Goal: Task Accomplishment & Management: Complete application form

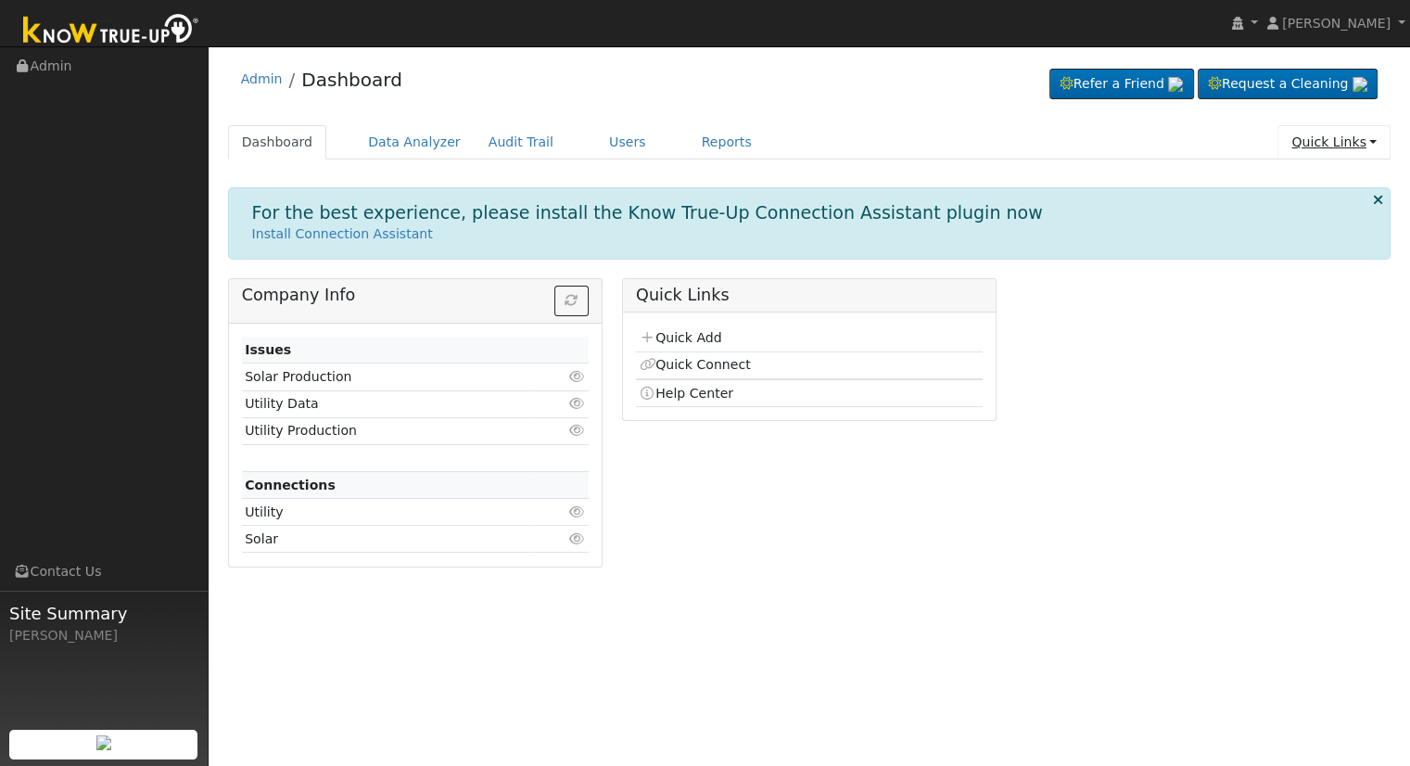
click at [1330, 141] on link "Quick Links" at bounding box center [1334, 142] width 113 height 34
click at [1306, 179] on link "Quick Add" at bounding box center [1321, 181] width 137 height 26
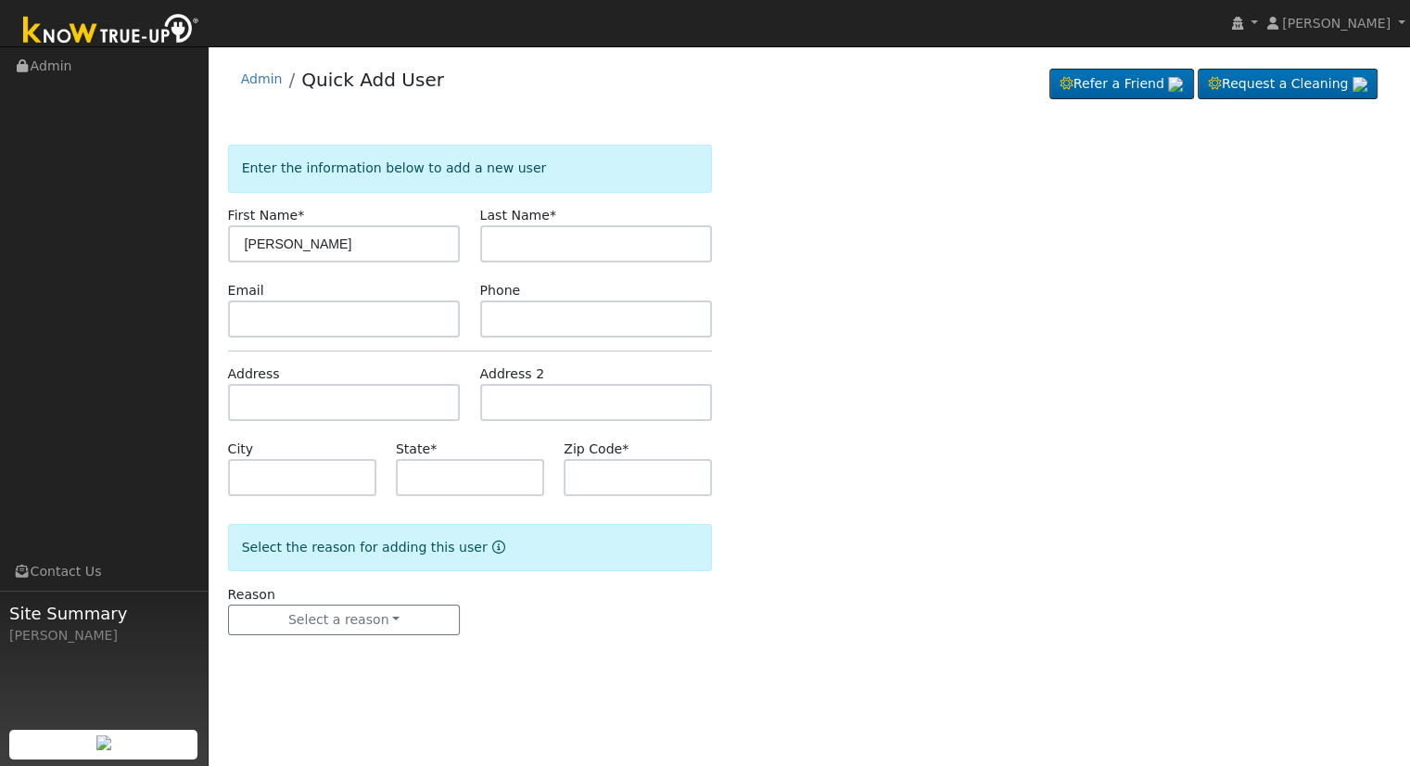
type input "GARY"
click at [501, 240] on input "text" at bounding box center [596, 243] width 233 height 37
type input "GONY"
click at [274, 368] on label "Address" at bounding box center [254, 373] width 52 height 19
click at [278, 398] on input "text" at bounding box center [344, 402] width 233 height 37
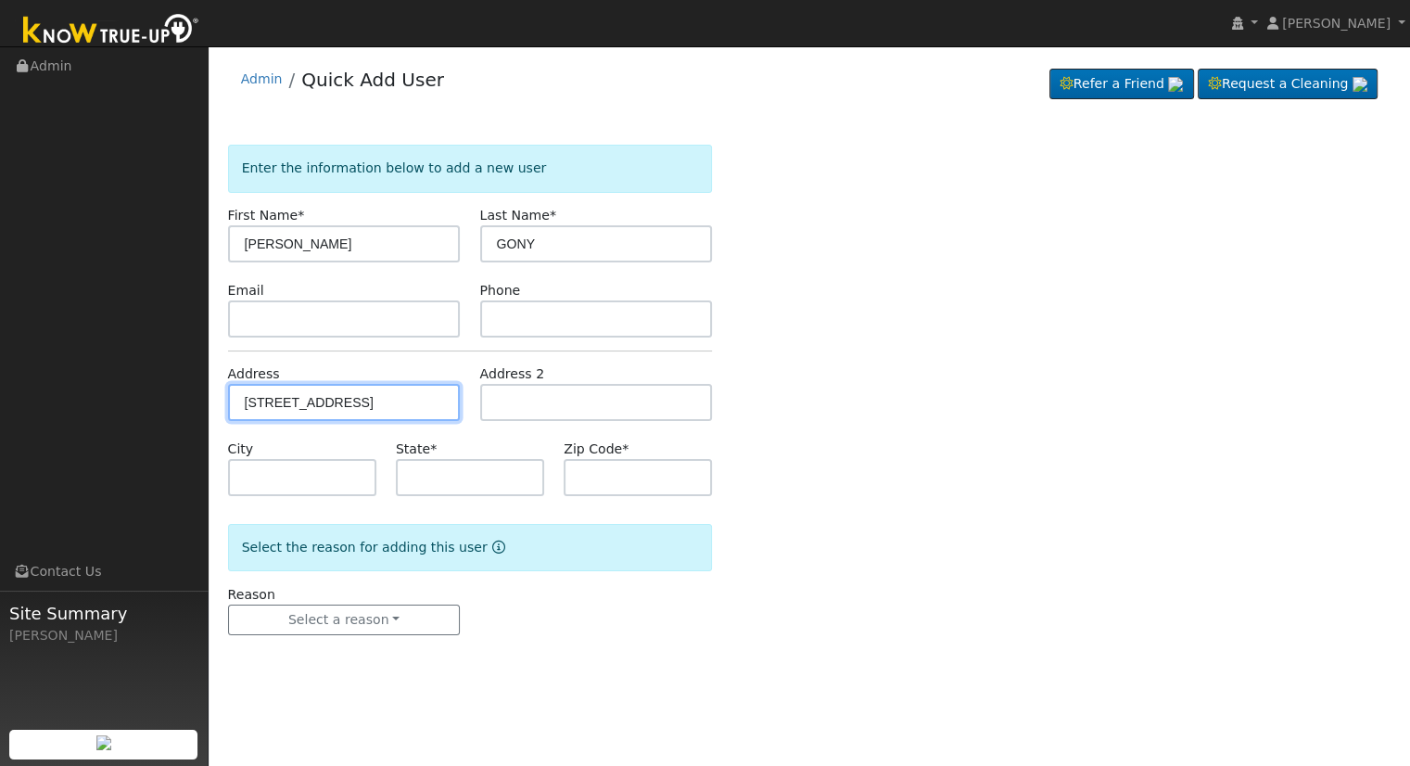
type input "25278 Gold Hills Drive"
type input "Castro Valley"
type input "CA"
type input "94552"
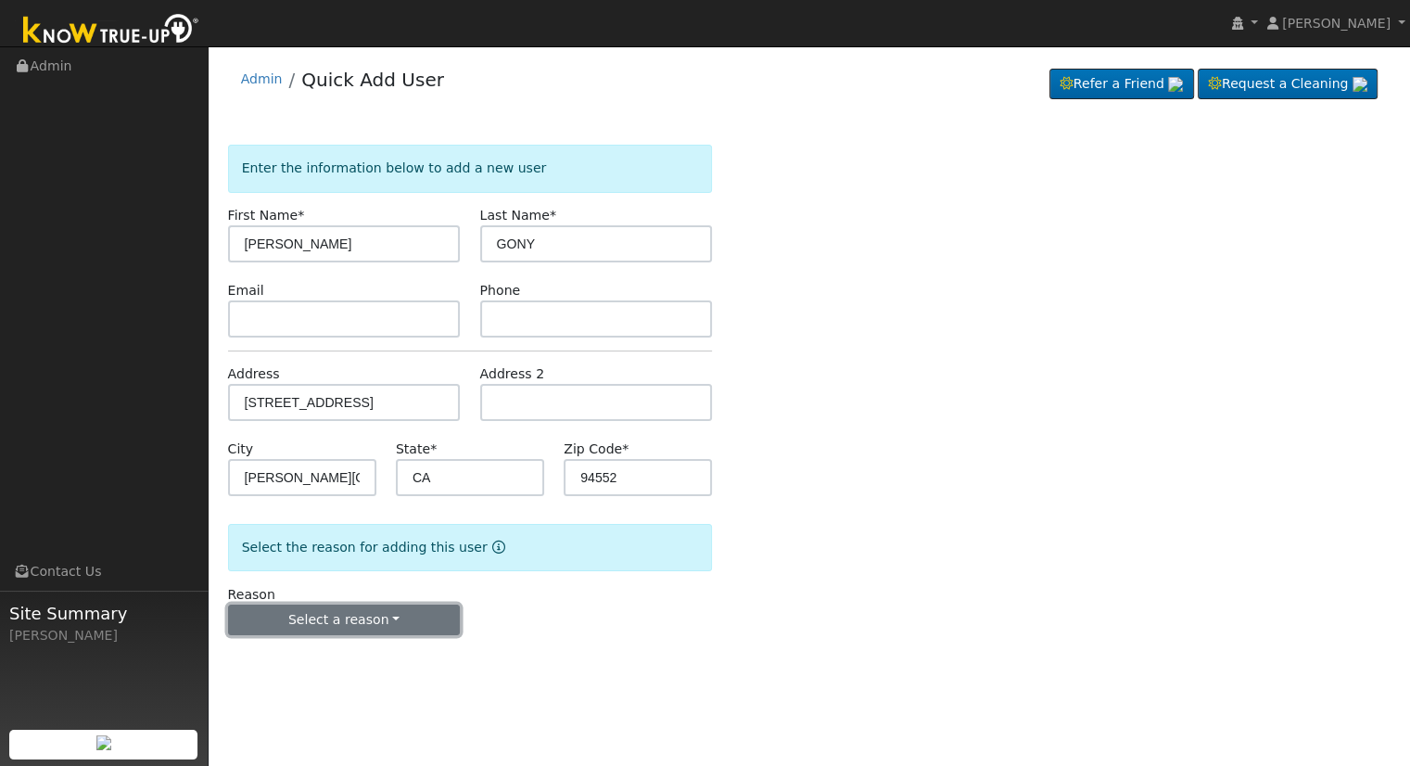
click at [303, 617] on button "Select a reason" at bounding box center [344, 621] width 233 height 32
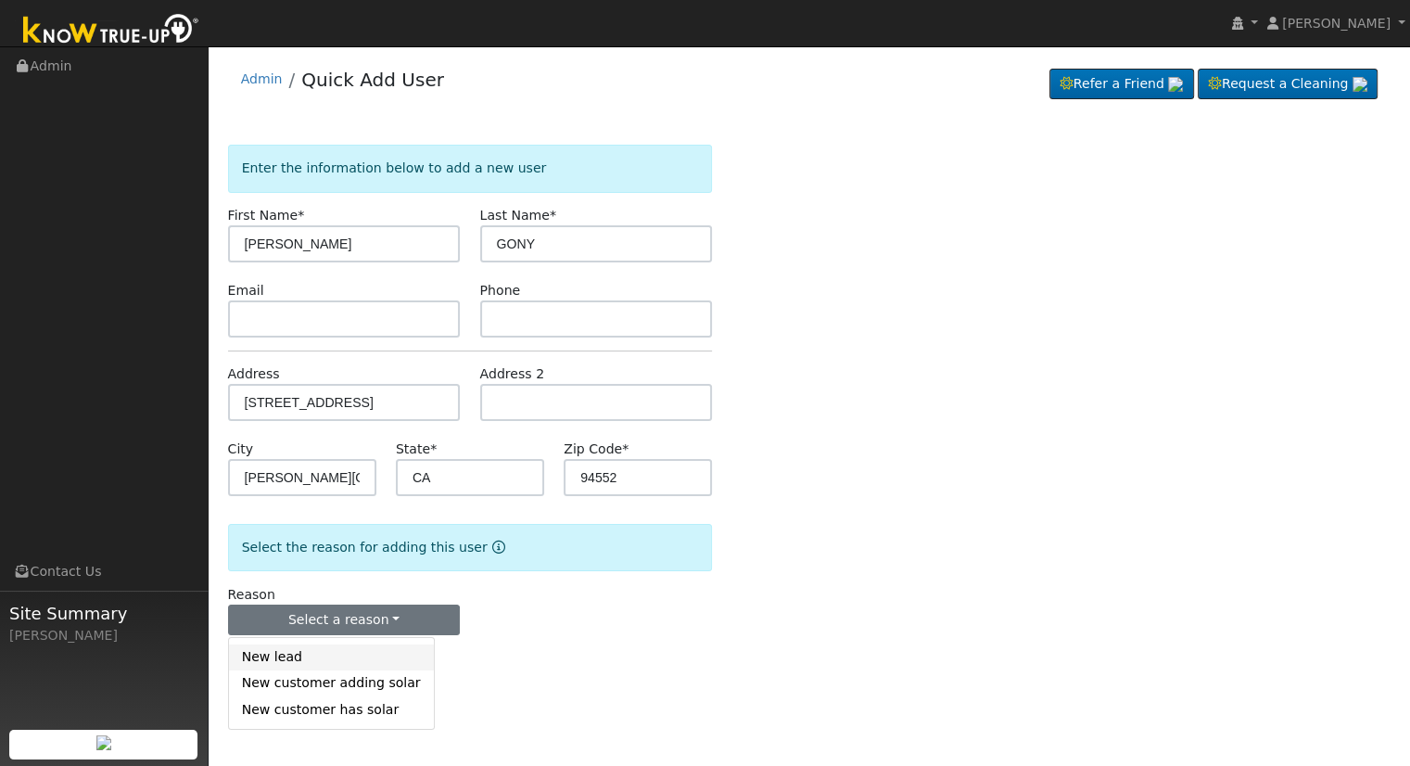
click at [276, 667] on link "New lead" at bounding box center [331, 657] width 205 height 26
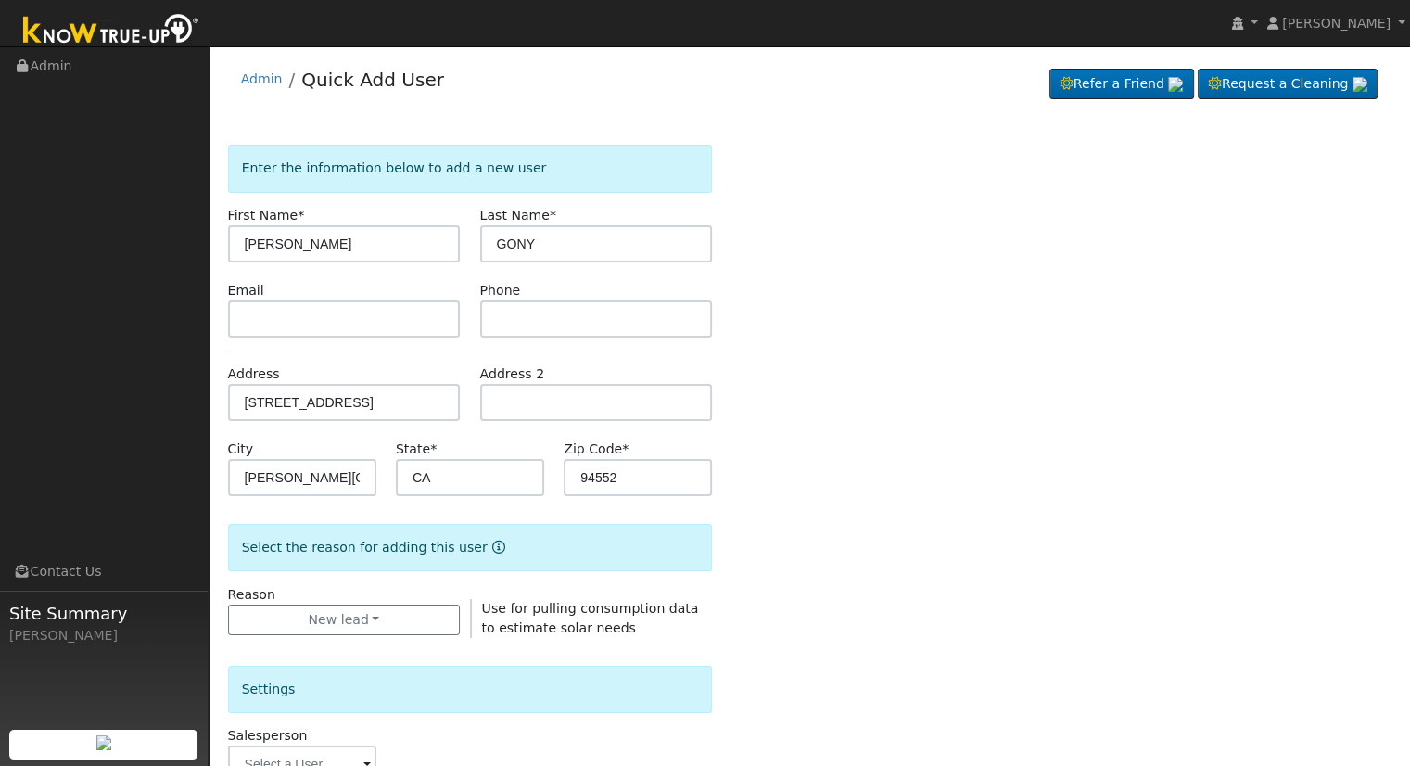
scroll to position [433, 0]
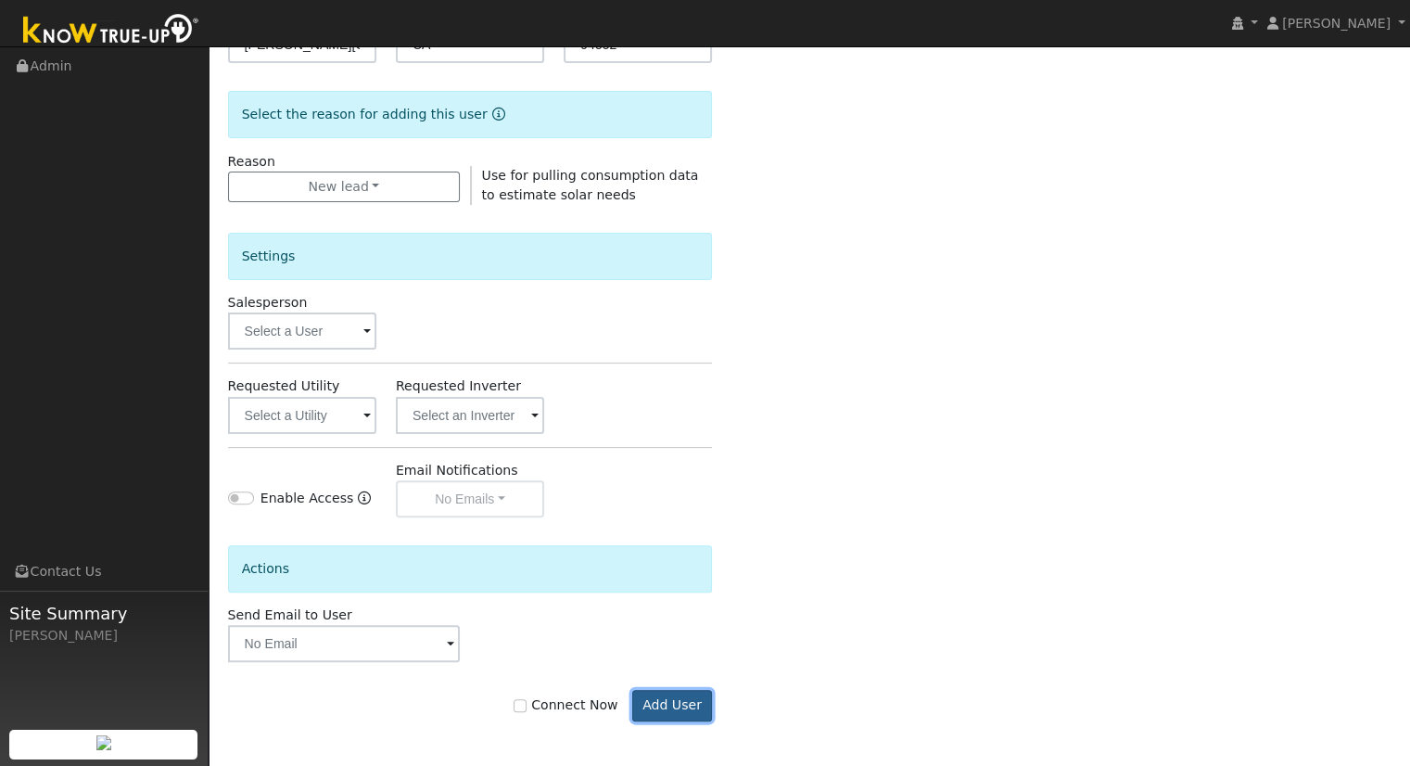
click at [684, 713] on button "Add User" at bounding box center [672, 706] width 81 height 32
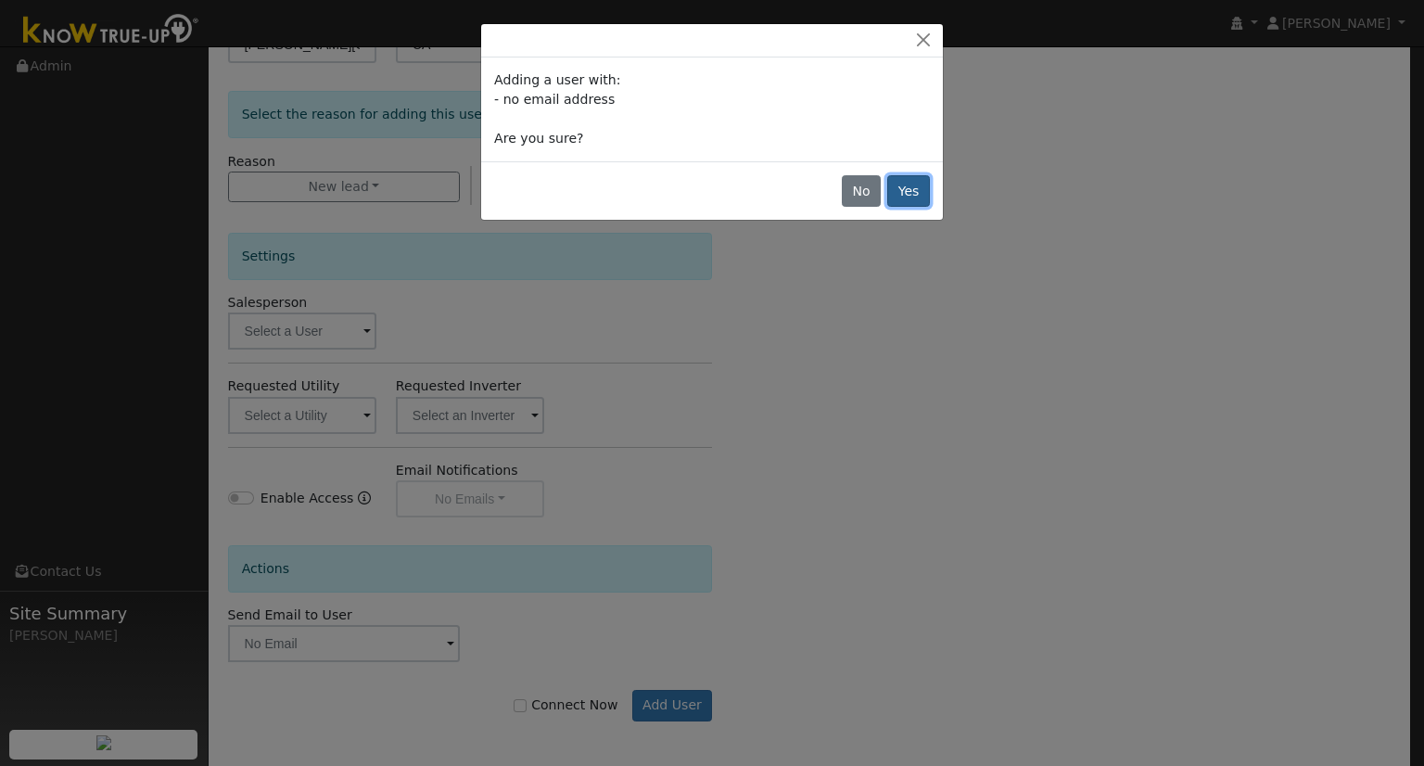
click at [914, 179] on button "Yes" at bounding box center [908, 191] width 43 height 32
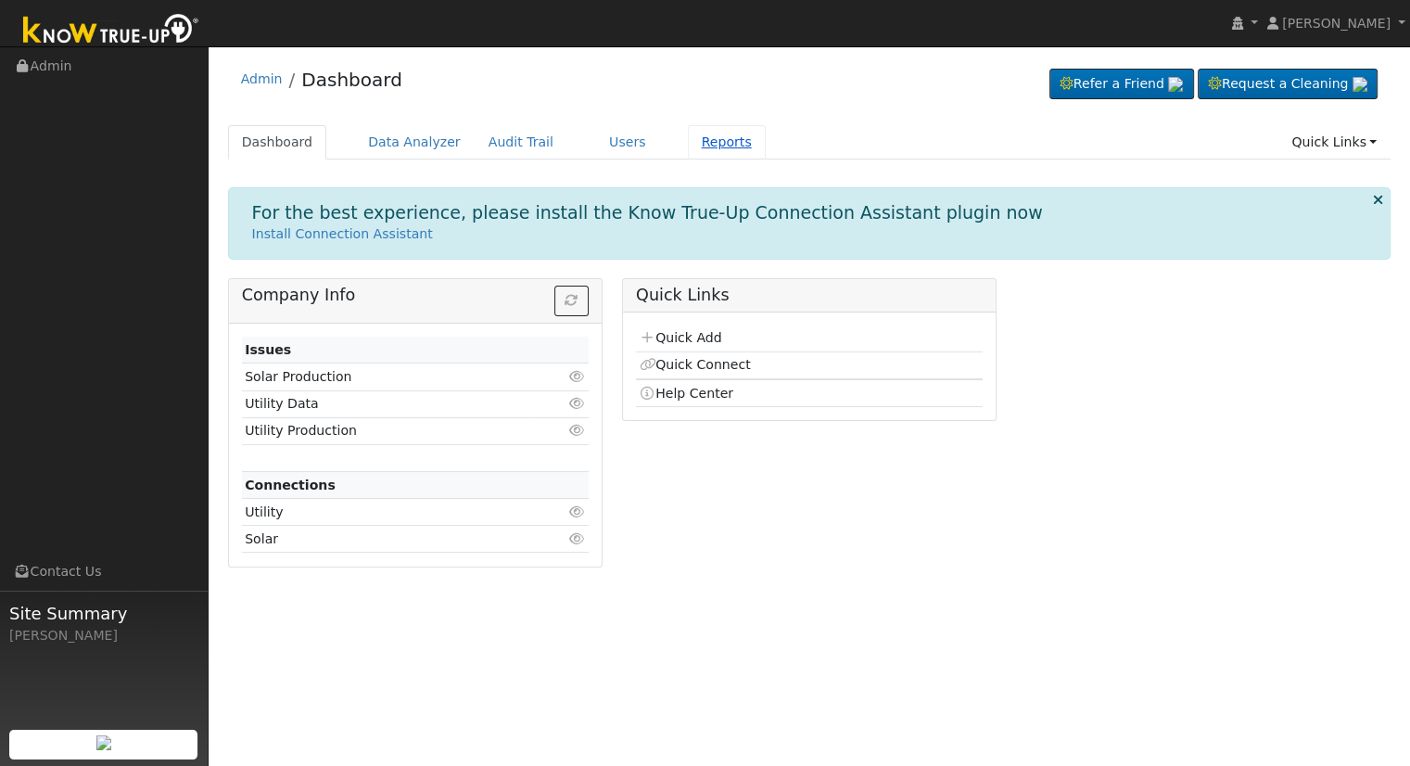
click at [688, 142] on link "Reports" at bounding box center [727, 142] width 78 height 34
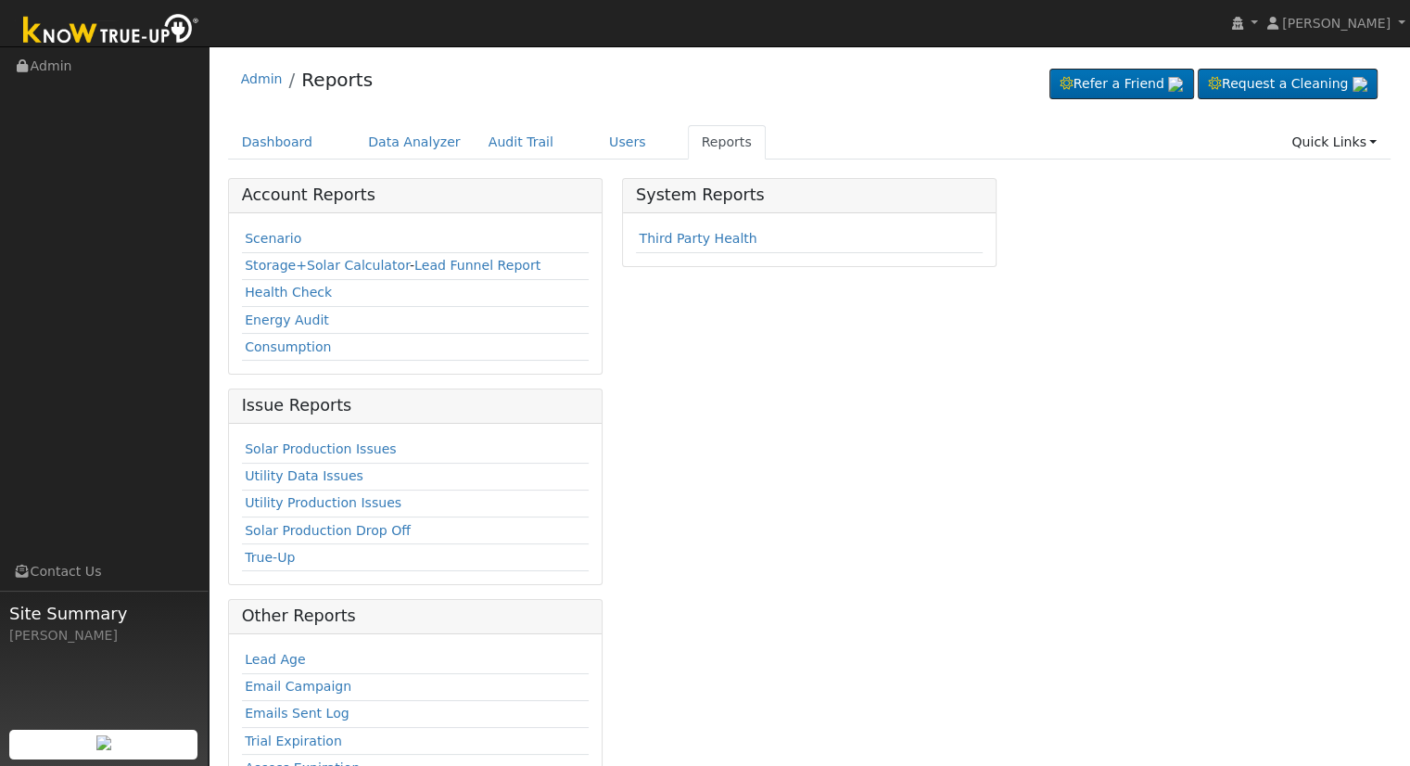
click at [688, 141] on link "Reports" at bounding box center [727, 142] width 78 height 34
click at [264, 246] on link "Scenario" at bounding box center [273, 238] width 57 height 15
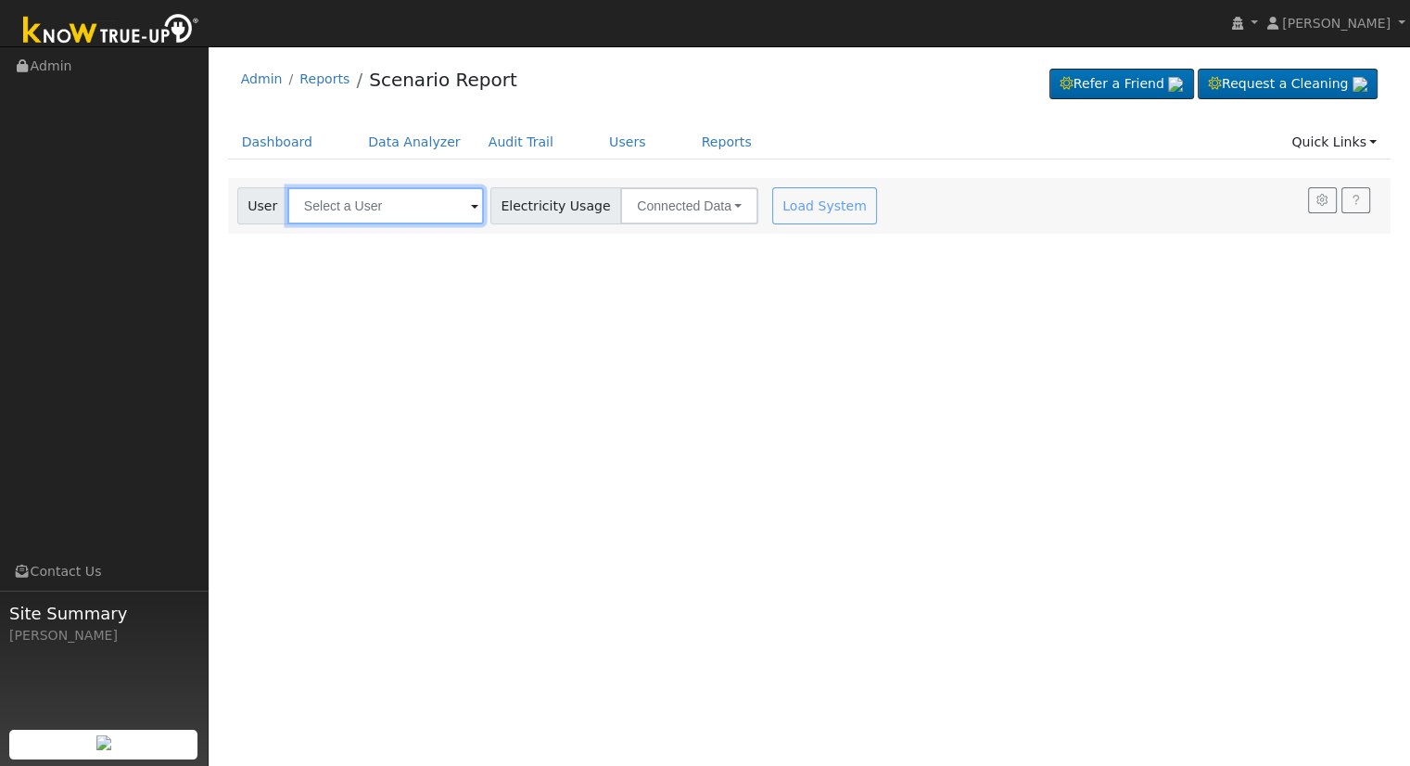
click at [328, 203] on input "text" at bounding box center [385, 205] width 197 height 37
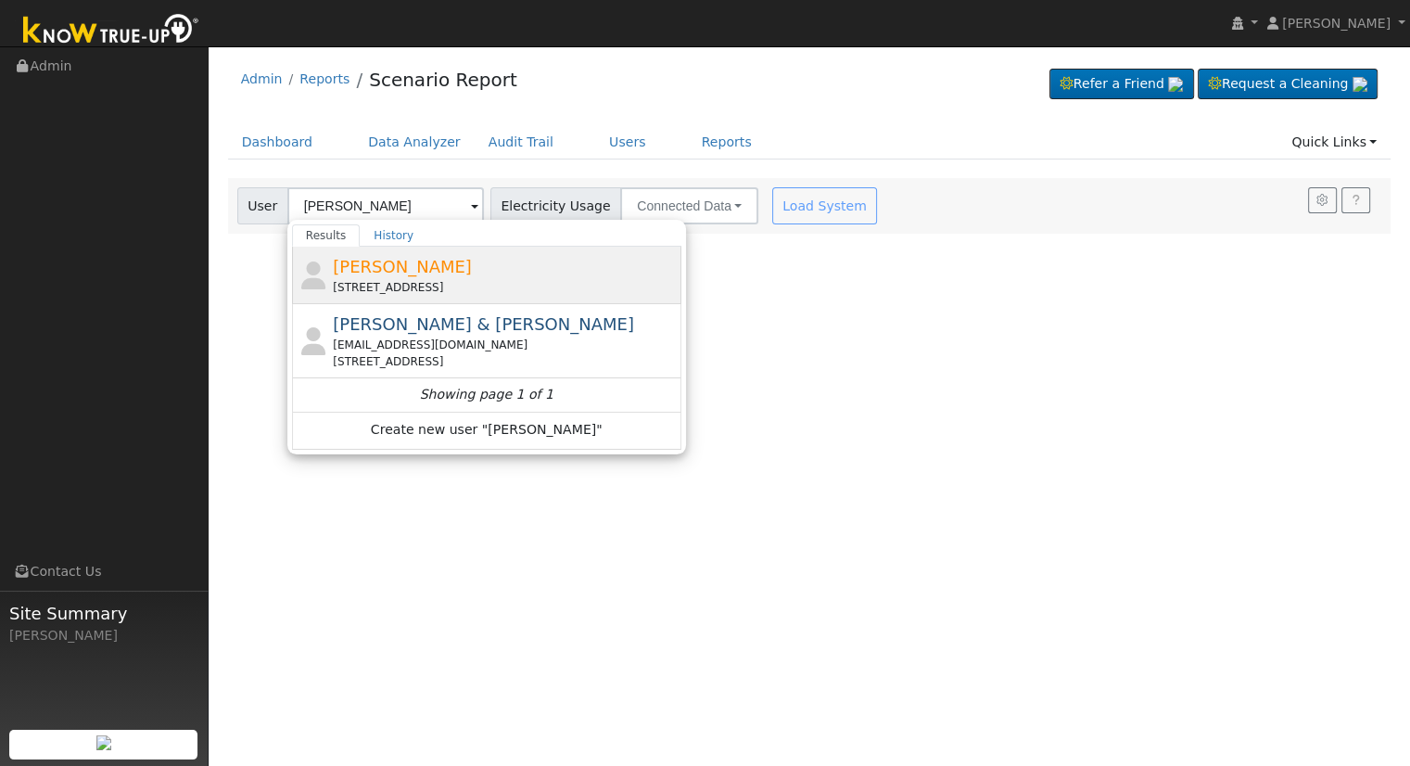
click at [590, 269] on div "GARY GONY 25278 Gold Hills Drive, Castro Valley, CA 94552" at bounding box center [505, 275] width 344 height 42
type input "[PERSON_NAME]"
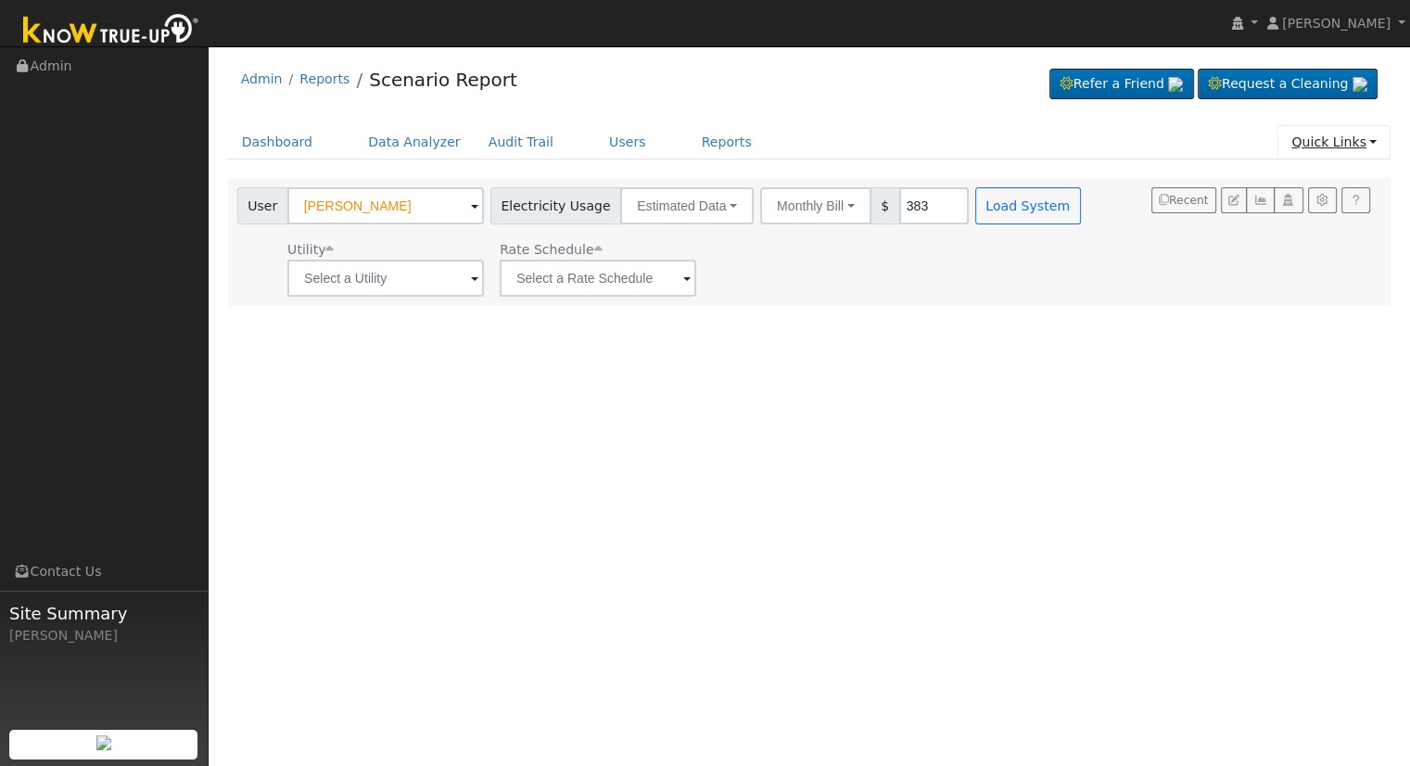
click at [1299, 138] on link "Quick Links" at bounding box center [1334, 142] width 113 height 34
click at [1282, 212] on icon at bounding box center [1274, 206] width 17 height 13
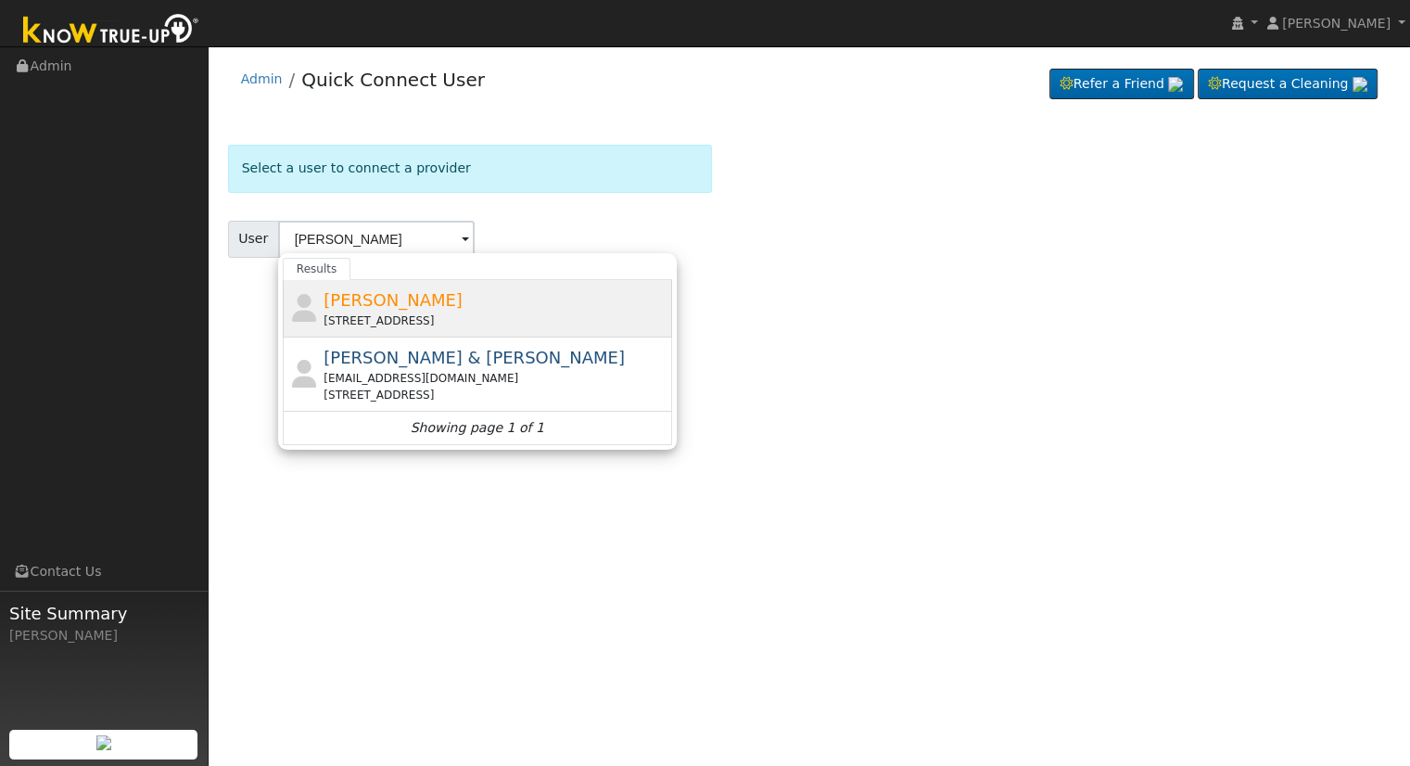
click at [375, 298] on span "[PERSON_NAME]" at bounding box center [393, 299] width 139 height 19
type input "[PERSON_NAME]"
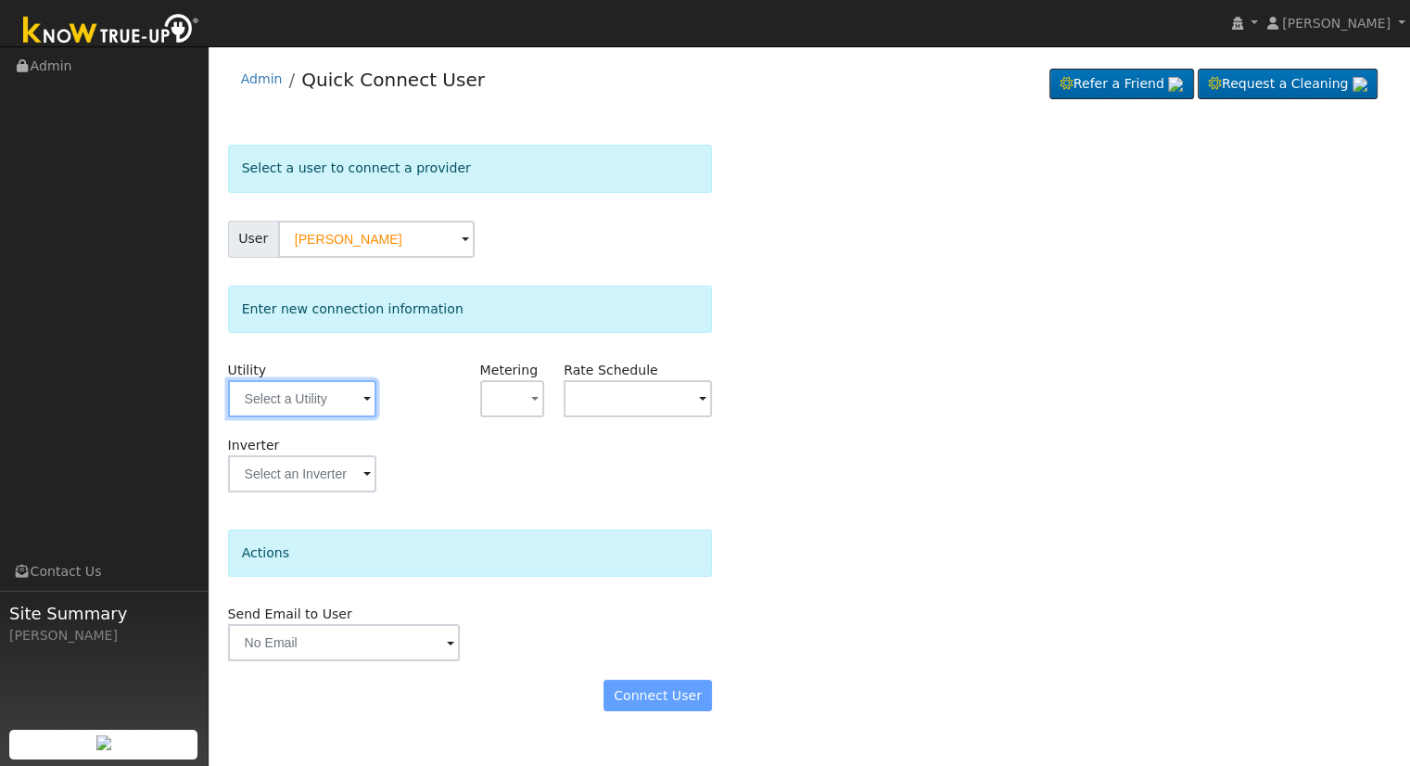
click at [289, 394] on input "text" at bounding box center [302, 398] width 148 height 37
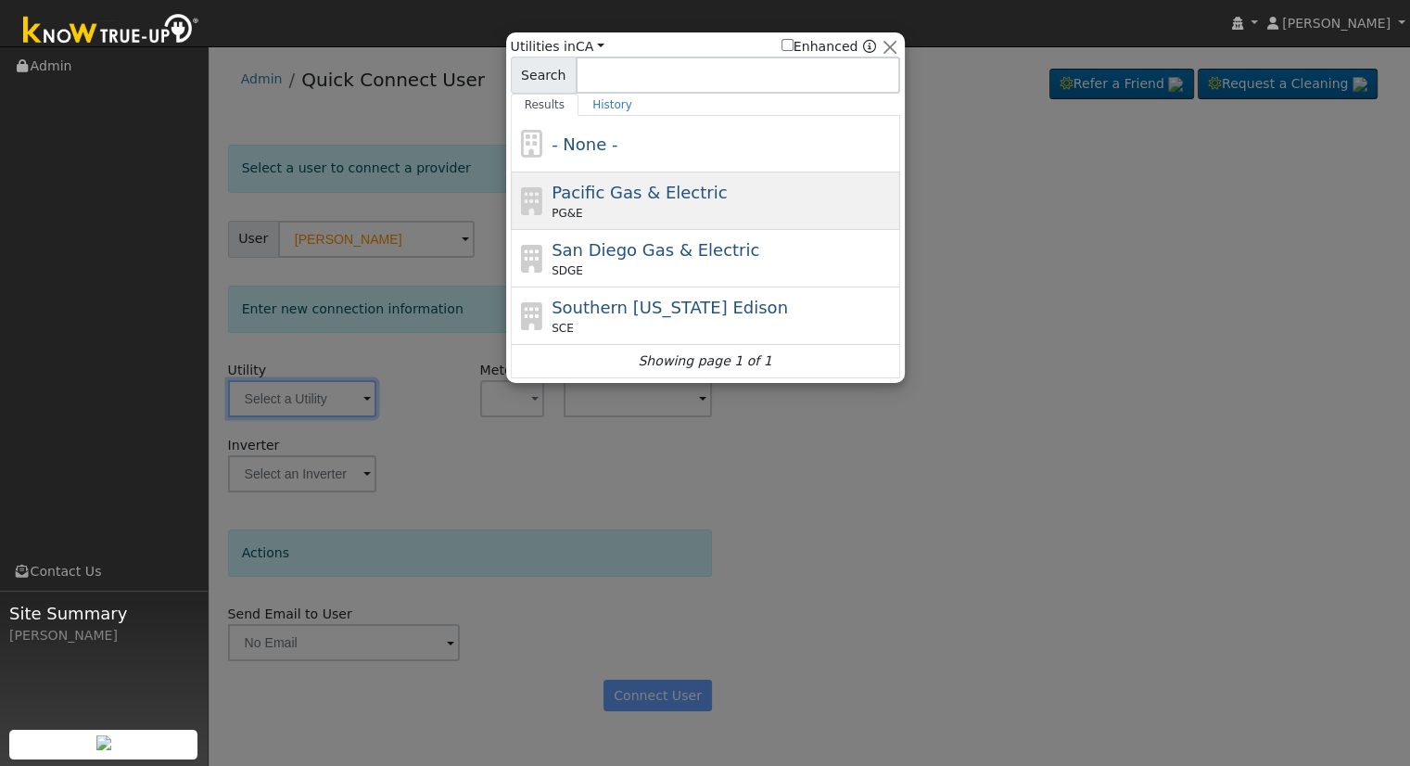
click at [630, 203] on div "Pacific Gas & Electric PG&E" at bounding box center [724, 201] width 344 height 42
type input "PG&E"
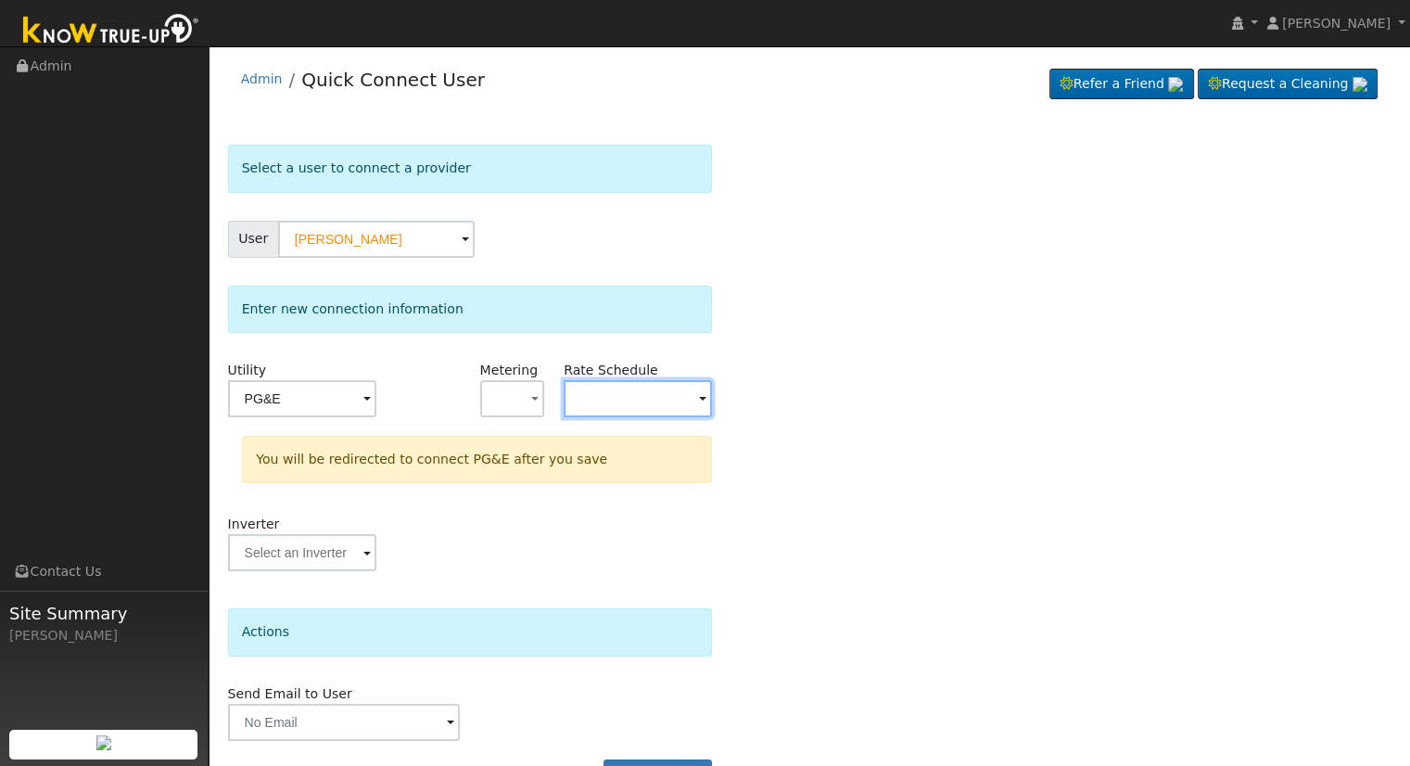
click at [376, 399] on input "text" at bounding box center [302, 398] width 148 height 37
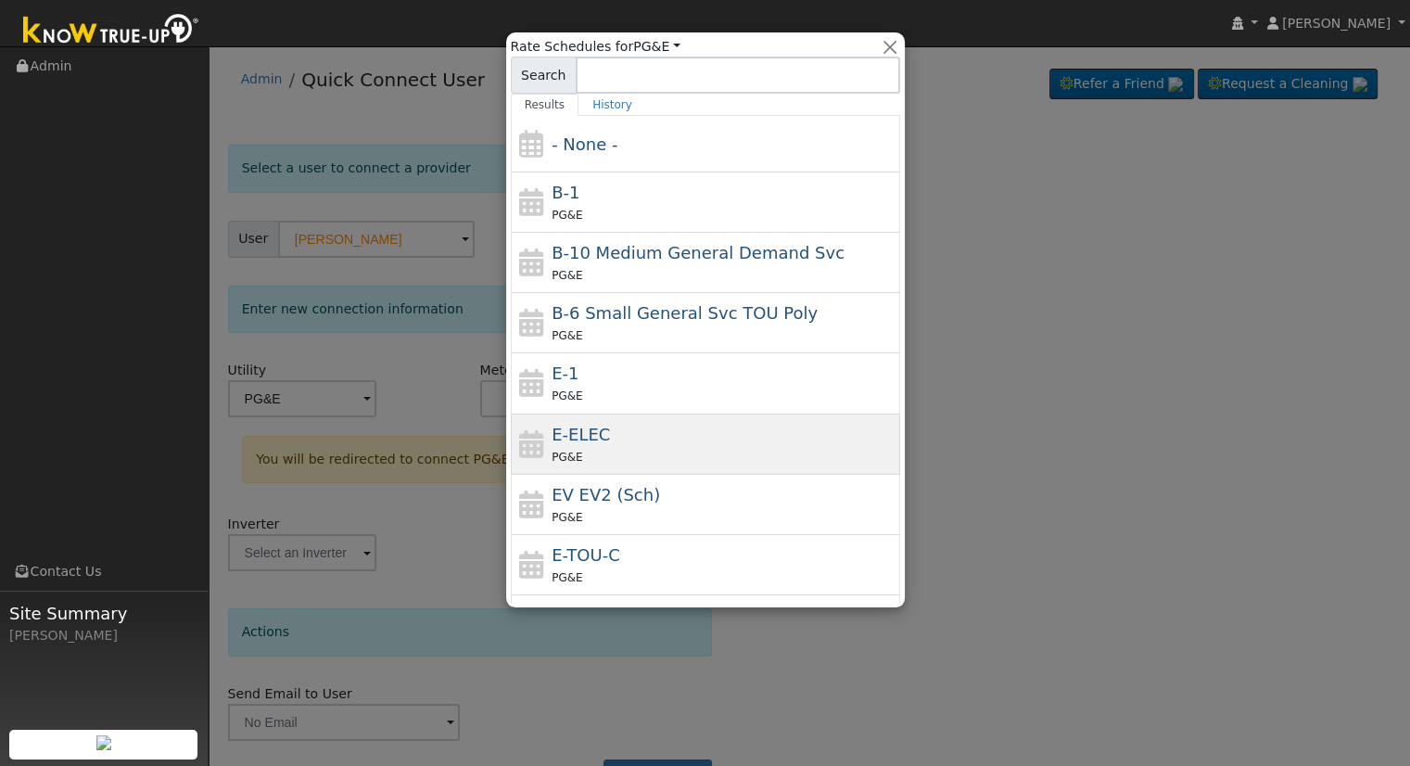
click at [590, 431] on span "E-ELEC" at bounding box center [581, 434] width 58 height 19
type input "E-ELEC"
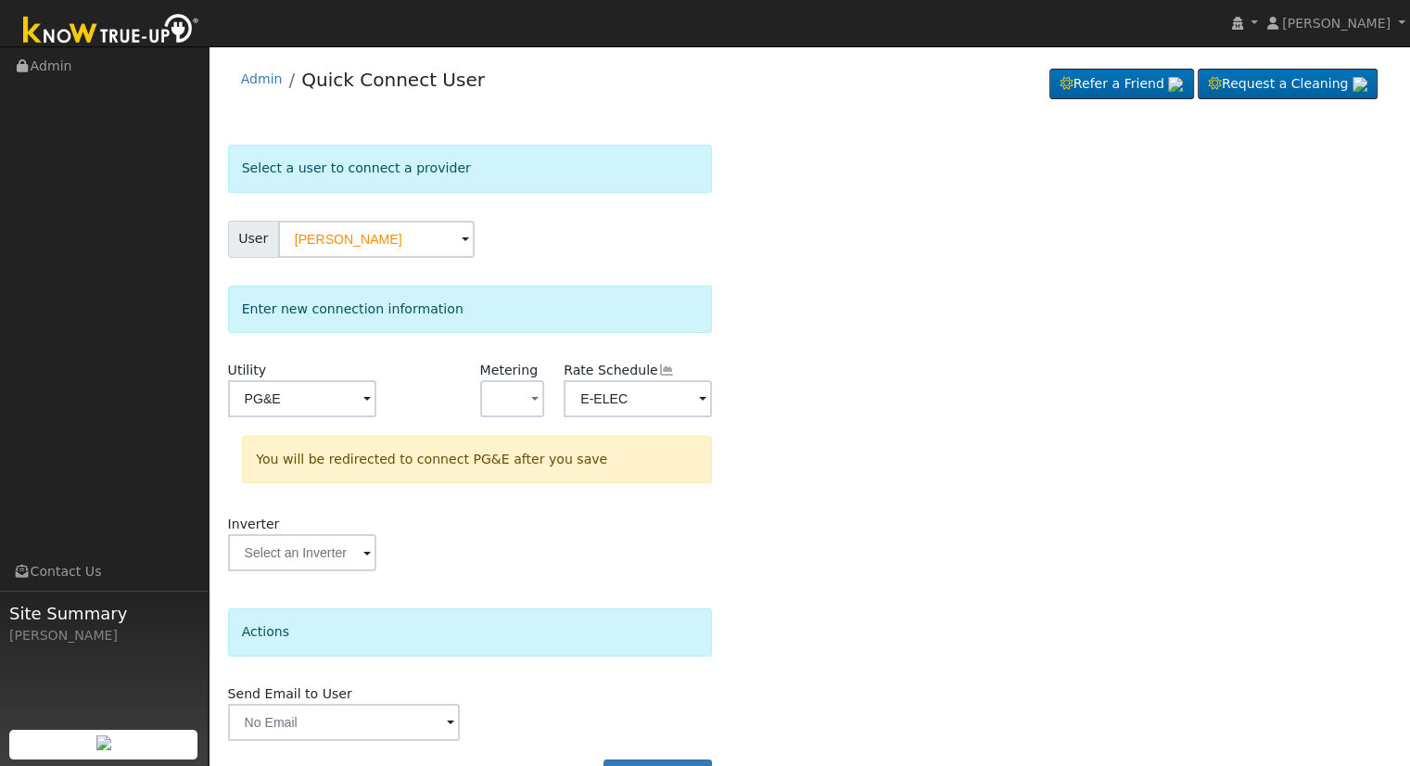
scroll to position [51, 0]
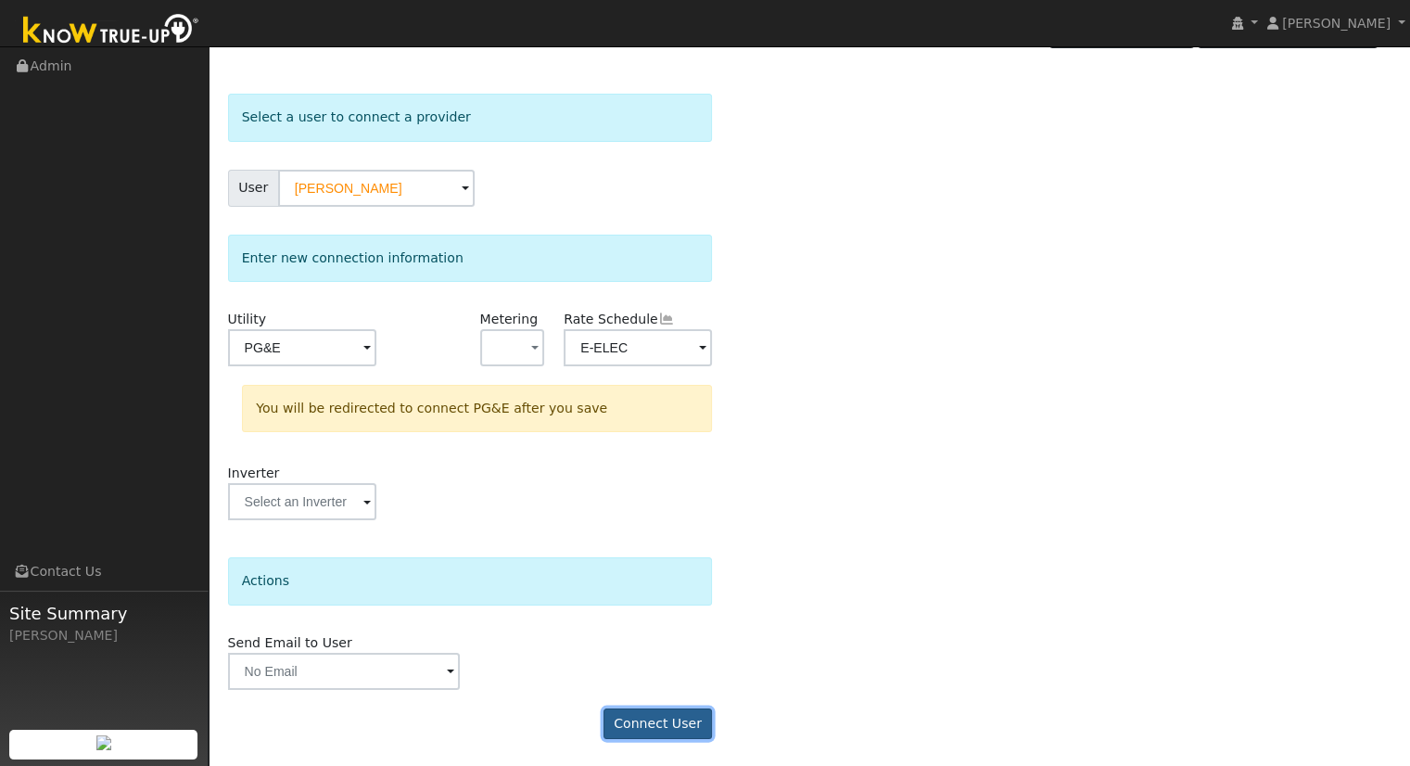
click at [678, 713] on button "Connect User" at bounding box center [658, 724] width 109 height 32
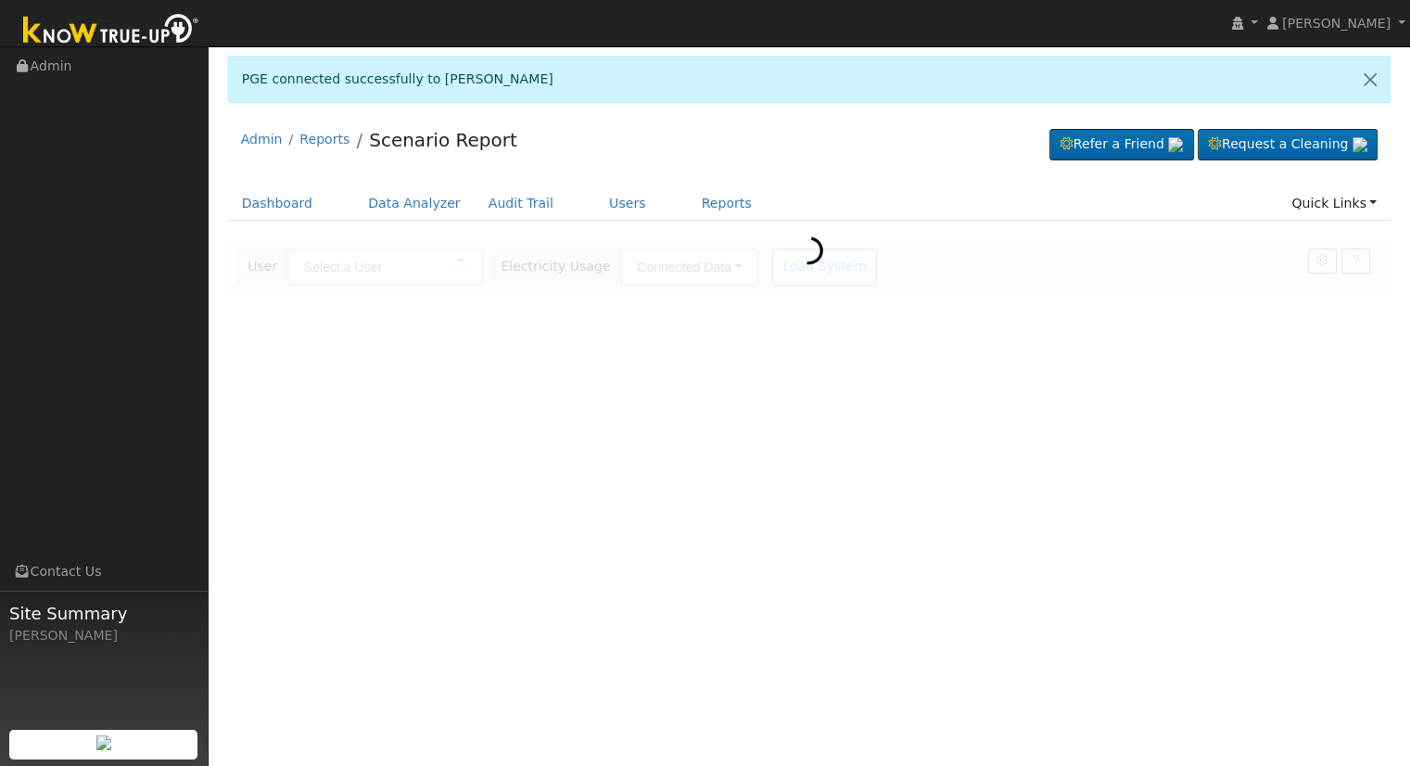
type input "[PERSON_NAME]"
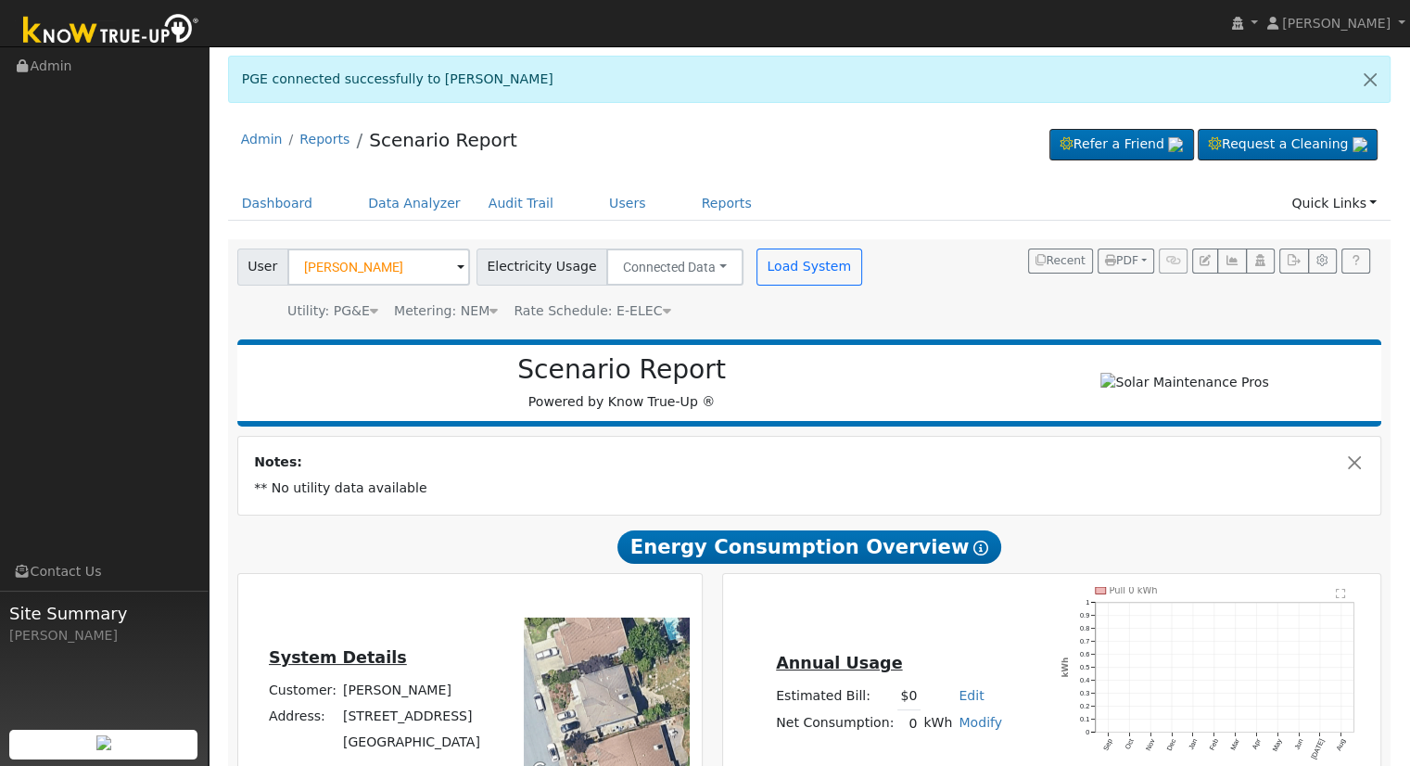
scroll to position [108, 0]
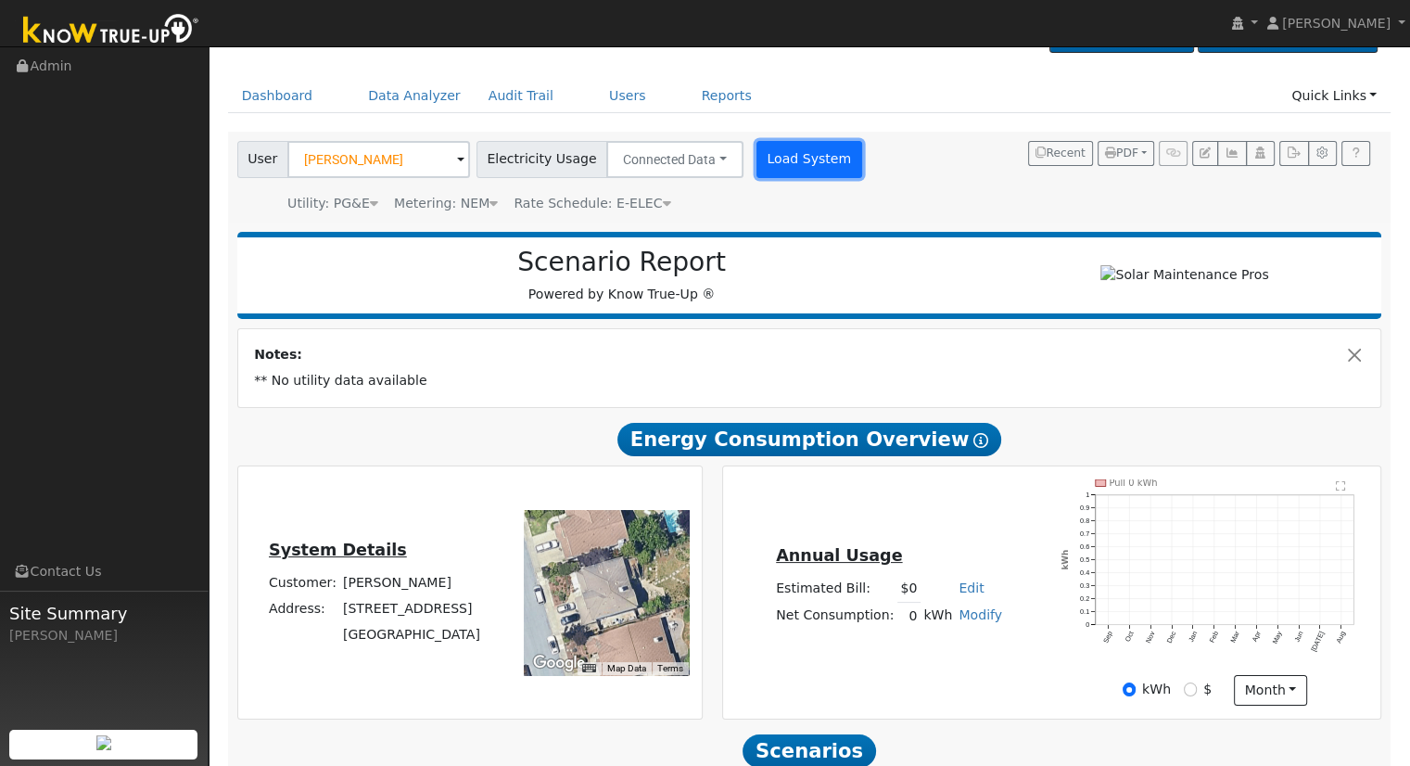
click at [757, 153] on button "Load System" at bounding box center [810, 159] width 106 height 37
